Goal: Register for event/course

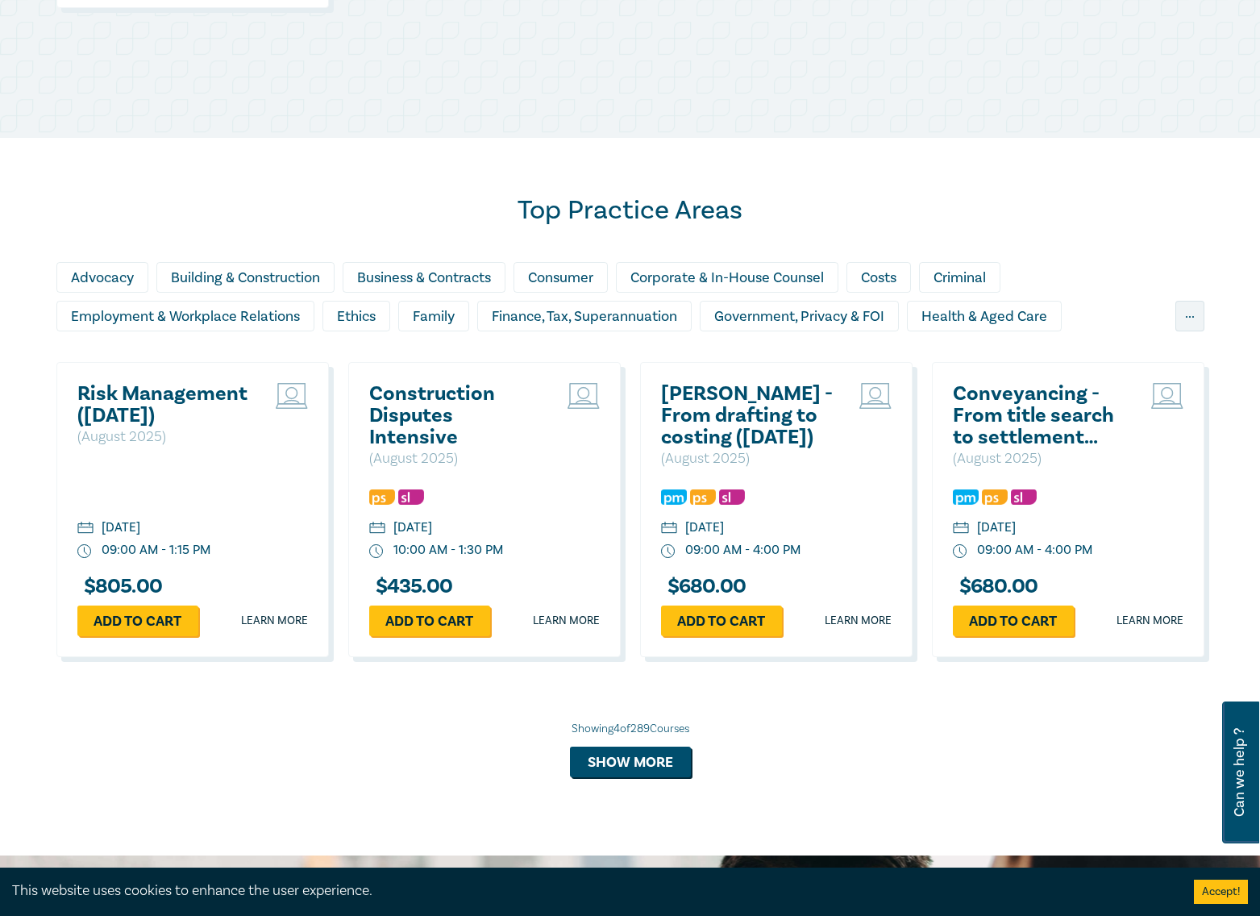
scroll to position [1048, 0]
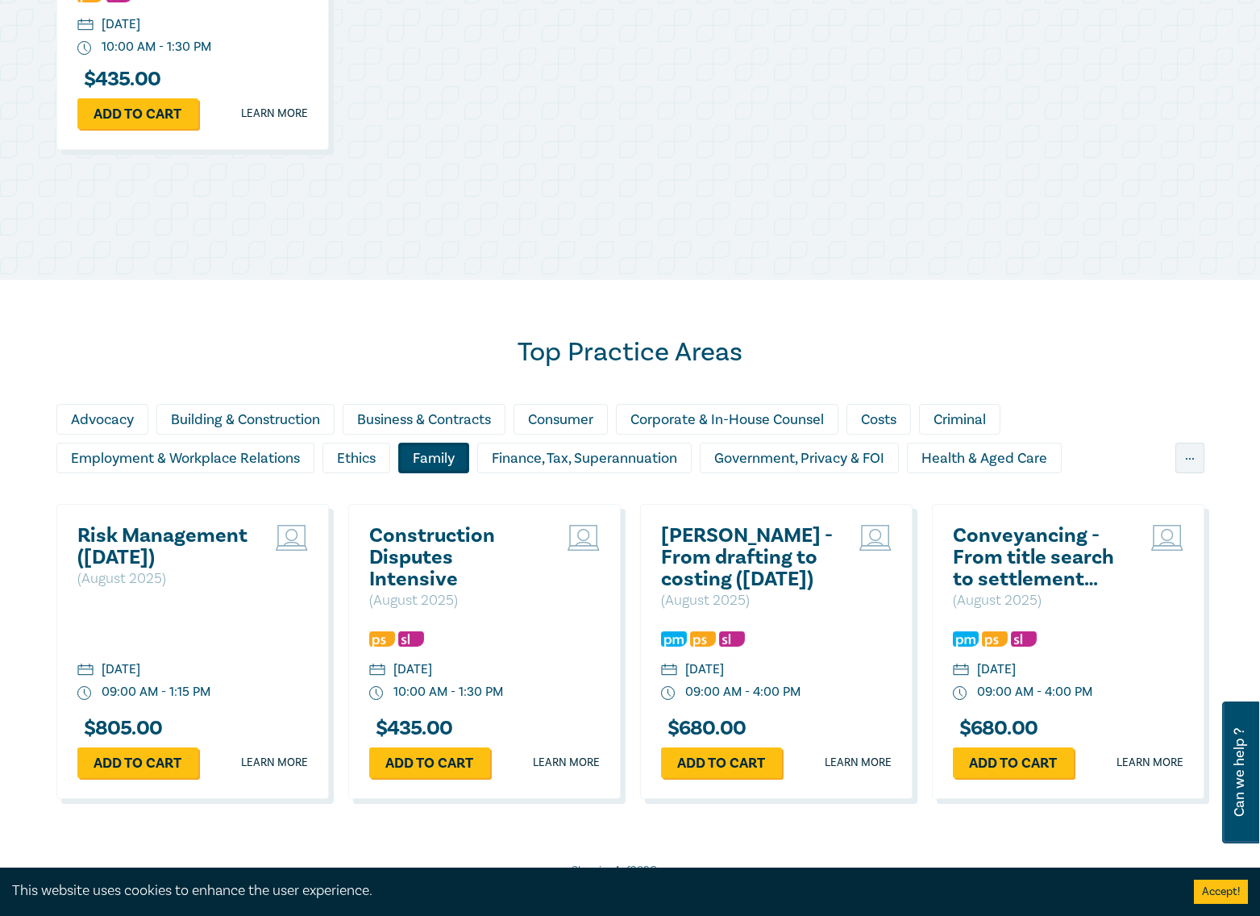
click at [457, 458] on div "Family" at bounding box center [433, 458] width 71 height 31
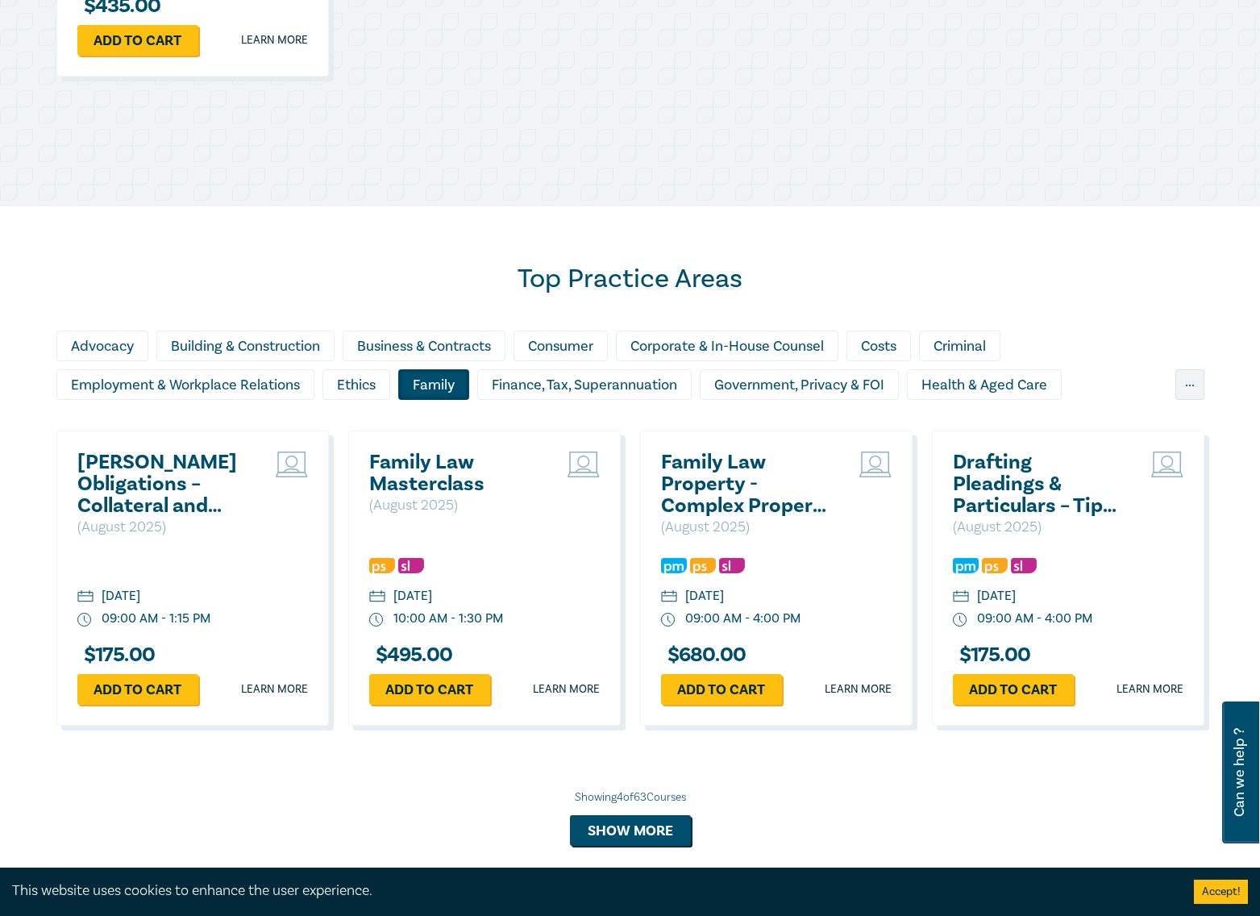
scroll to position [1210, 0]
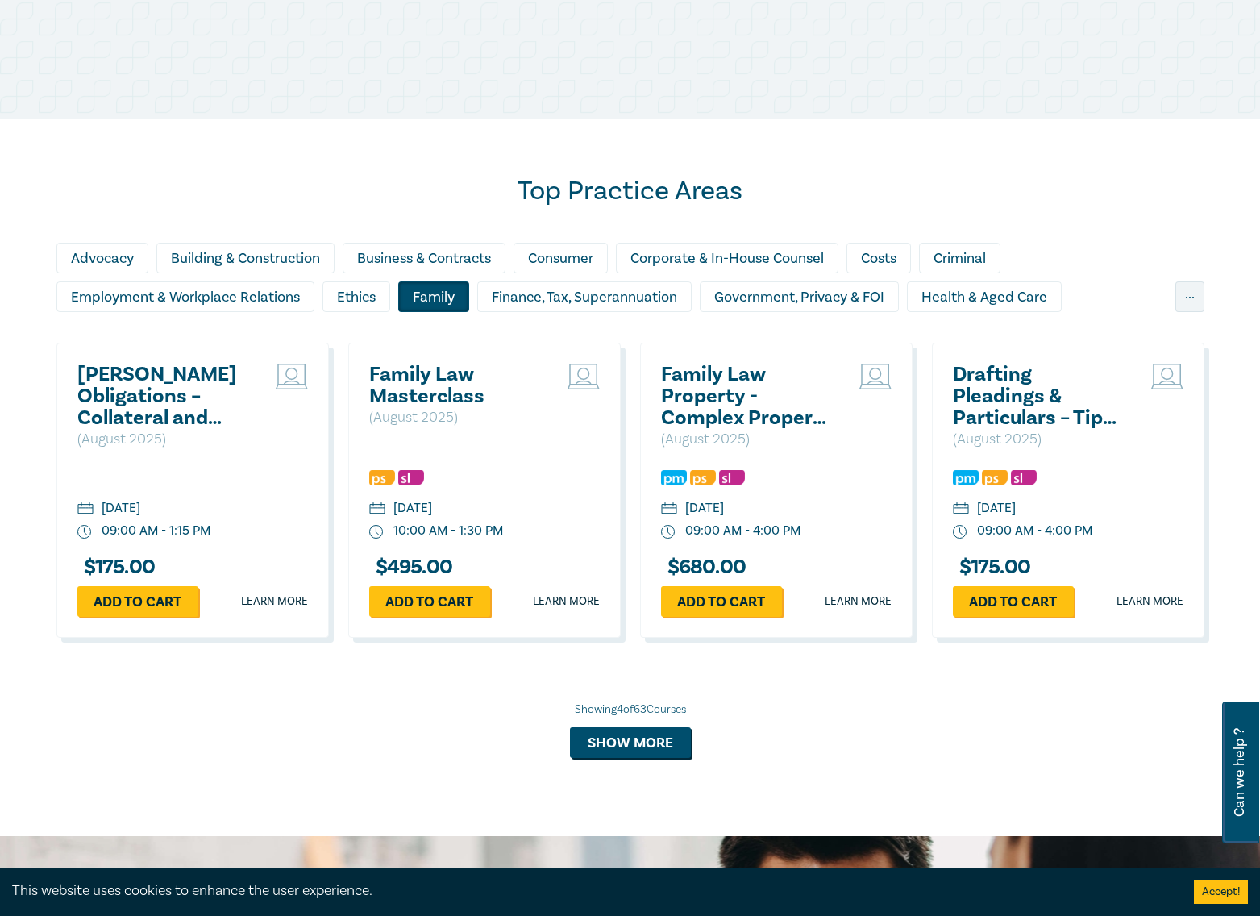
click at [428, 369] on h2 "Family Law Masterclass" at bounding box center [455, 386] width 173 height 44
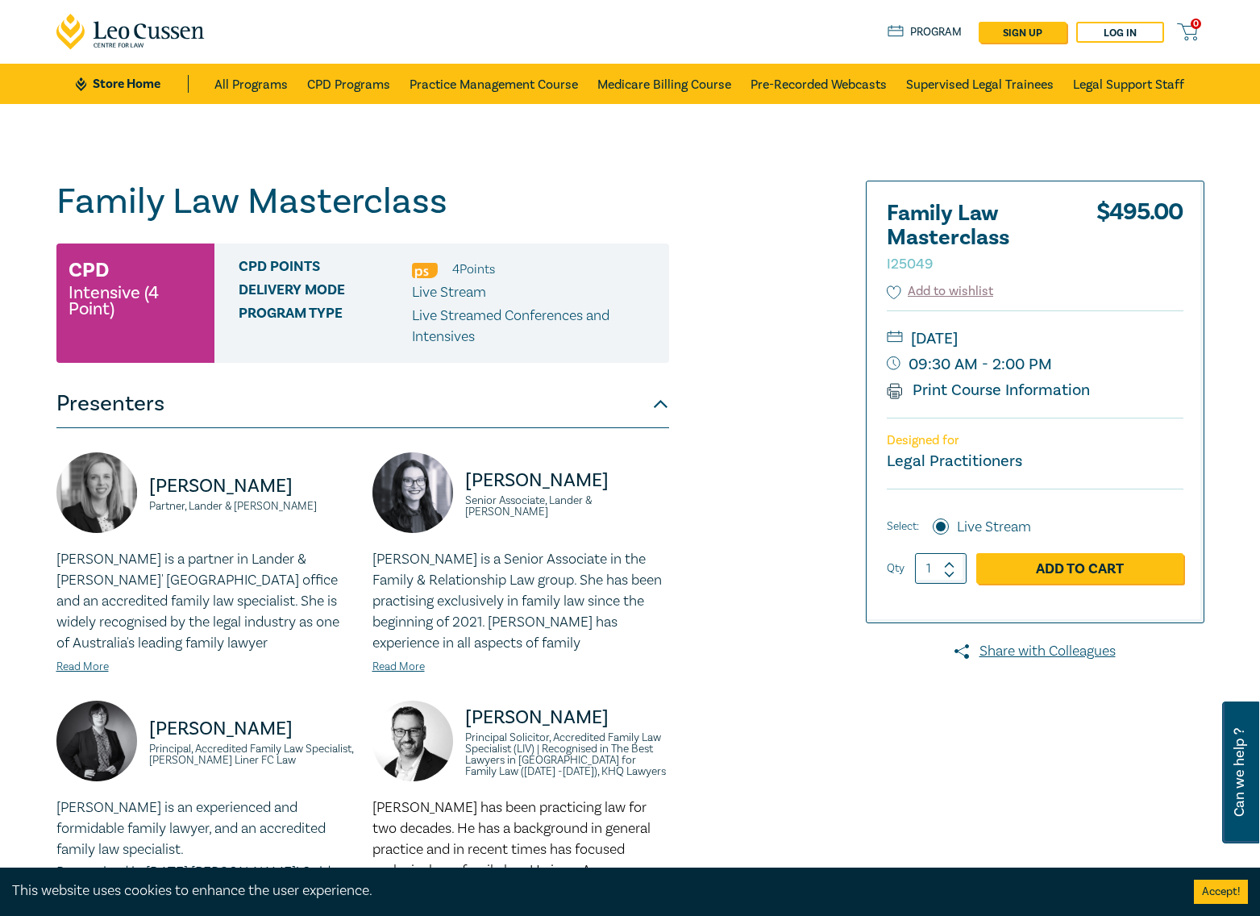
click at [764, 470] on div "Family Law Masterclass I25049 CPD Intensive (4 Point) CPD Points 4 Point s Deli…" at bounding box center [436, 738] width 778 height 1114
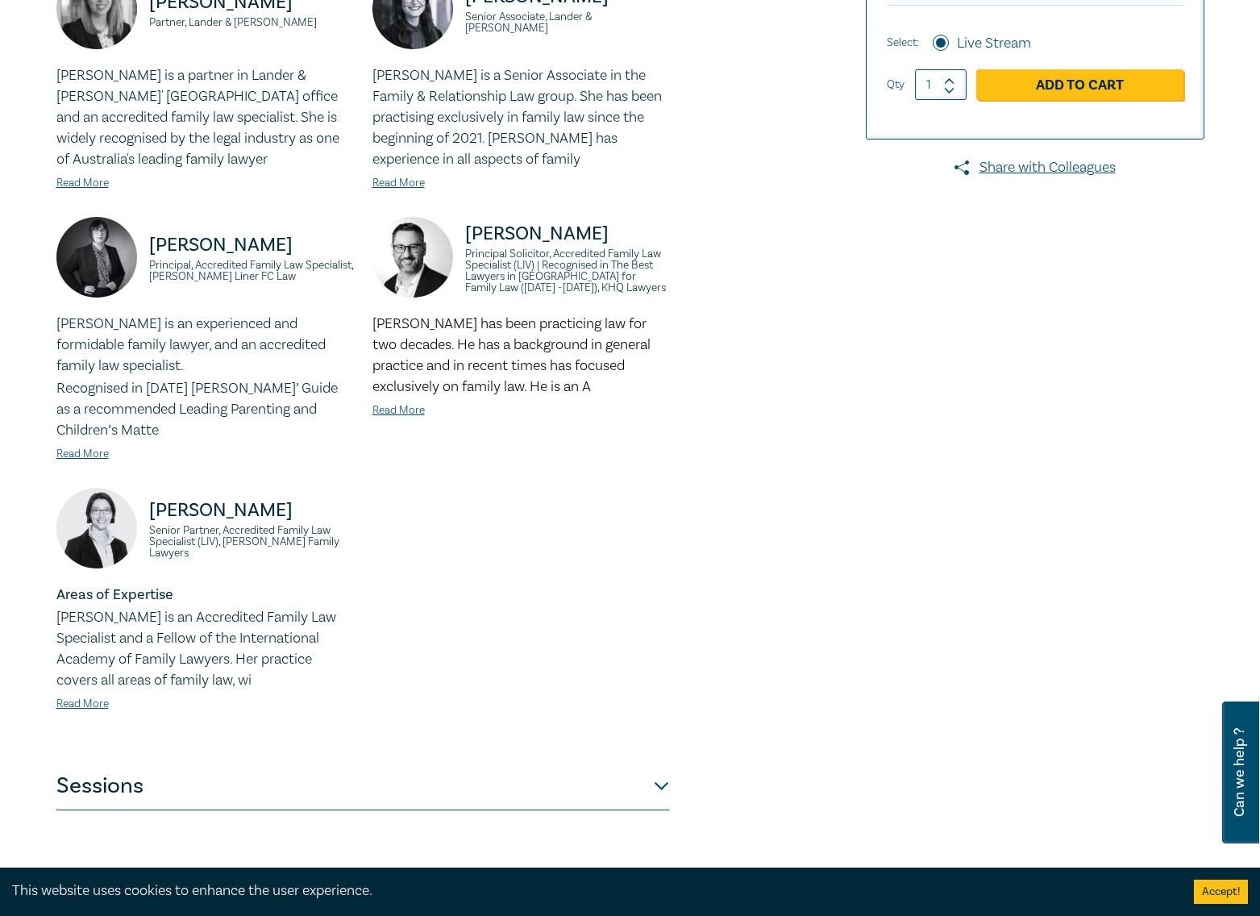
click at [132, 785] on button "Sessions" at bounding box center [362, 786] width 613 height 48
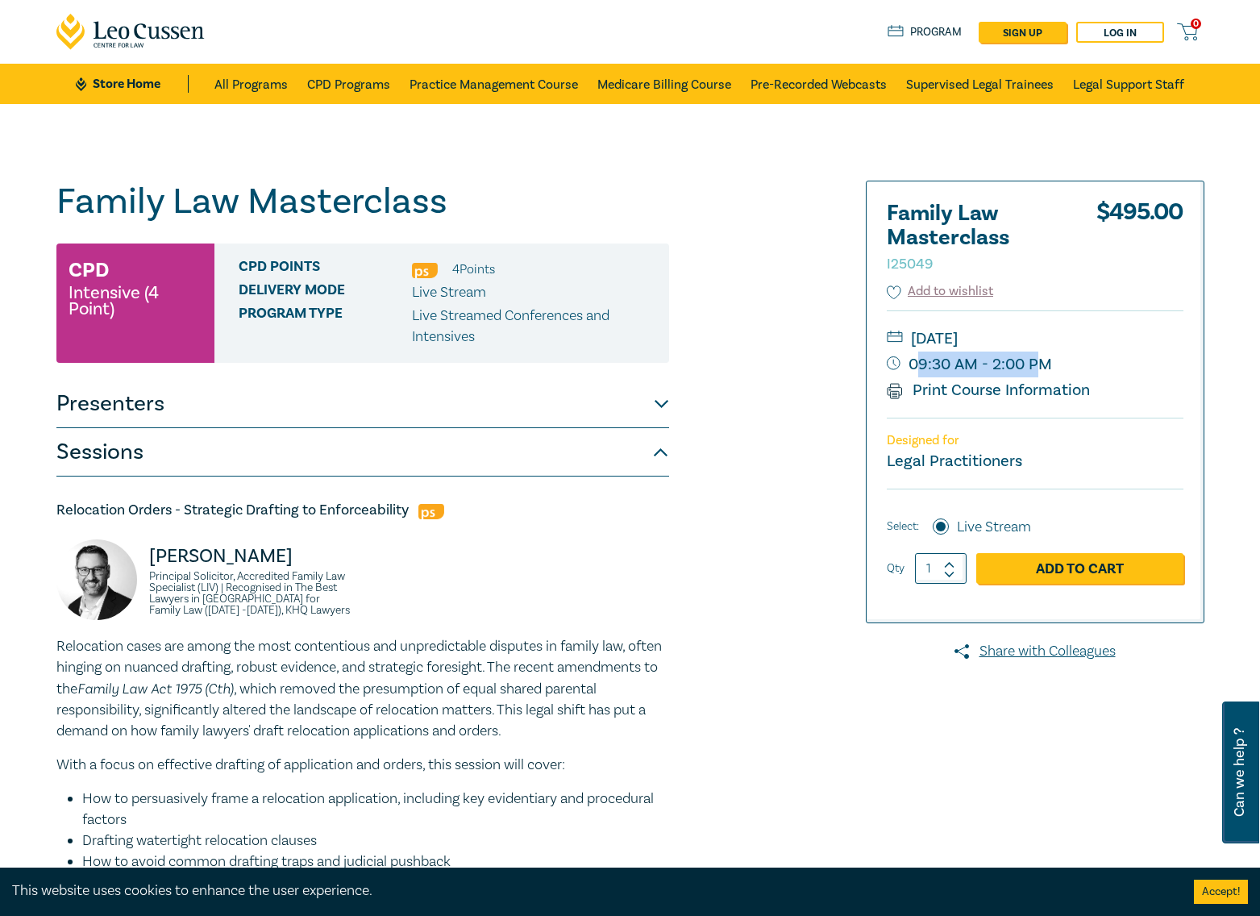
drag, startPoint x: 919, startPoint y: 368, endPoint x: 1041, endPoint y: 369, distance: 121.8
click at [1041, 369] on small "09:30 AM - 2:00 PM" at bounding box center [1035, 365] width 297 height 26
